Goal: Obtain resource: Obtain resource

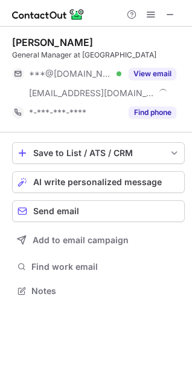
scroll to position [283, 192]
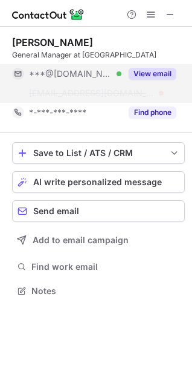
click at [156, 77] on button "View email" at bounding box center [153, 74] width 48 height 12
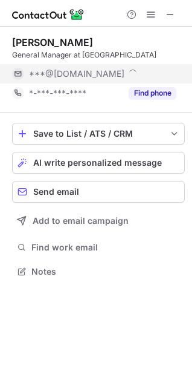
scroll to position [263, 192]
click at [148, 114] on div "Save to List / ATS / CRM List Select Lever Connect Greenhouse Connect Salesforc…" at bounding box center [98, 201] width 173 height 177
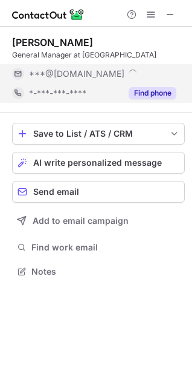
click at [150, 94] on button "Find phone" at bounding box center [153, 93] width 48 height 12
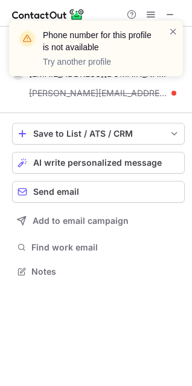
drag, startPoint x: 167, startPoint y: 32, endPoint x: 174, endPoint y: 43, distance: 12.8
click at [168, 34] on div "Phone number for this profile is not available Try another profile" at bounding box center [91, 48] width 155 height 46
click at [174, 29] on span at bounding box center [174, 31] width 10 height 12
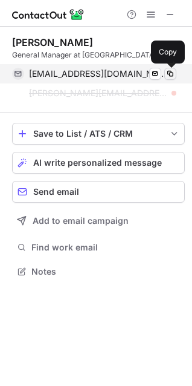
click at [168, 75] on span at bounding box center [171, 74] width 10 height 10
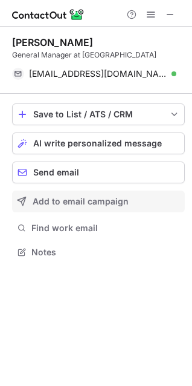
scroll to position [244, 192]
